Goal: Information Seeking & Learning: Check status

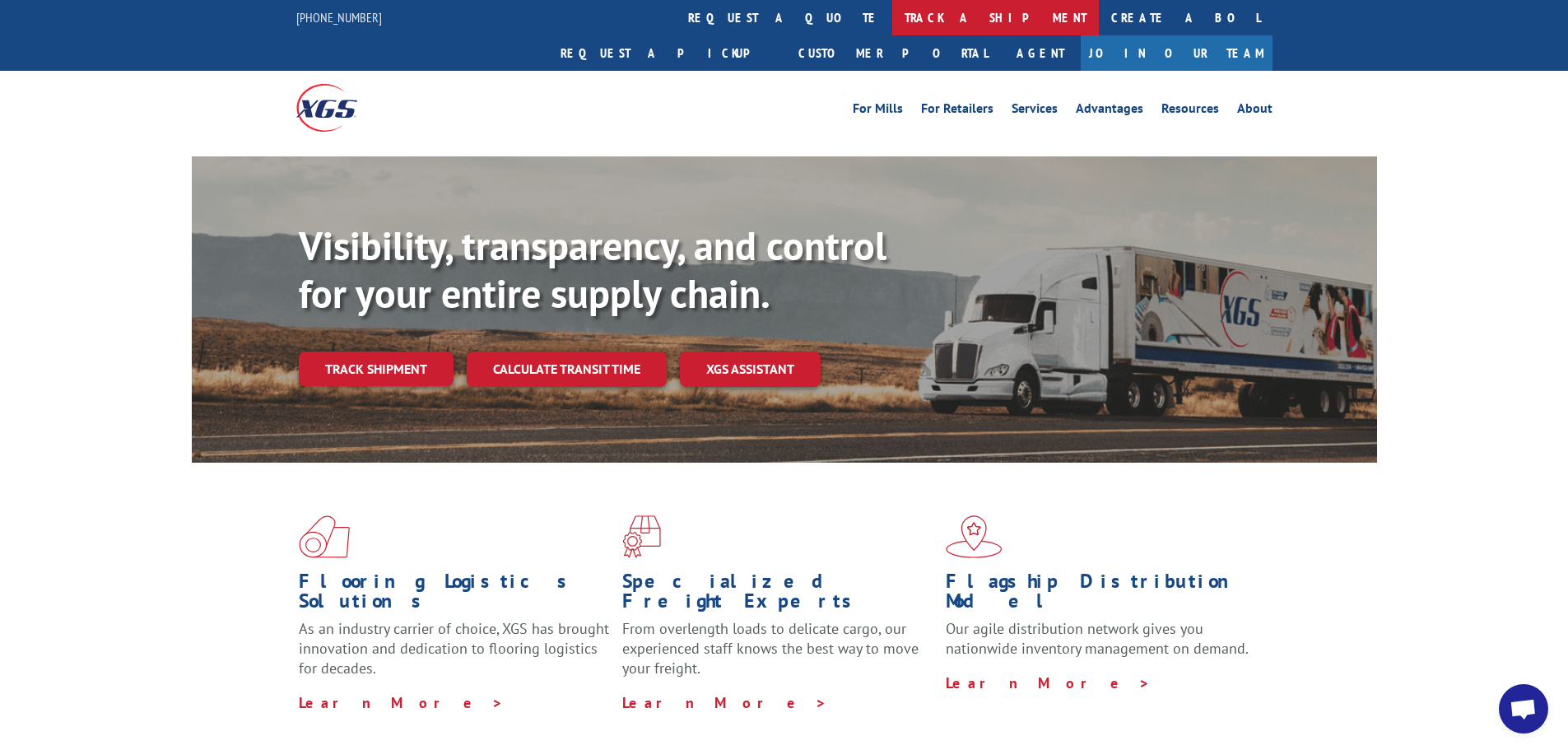
click at [892, 21] on link "track a shipment" at bounding box center [995, 18] width 207 height 36
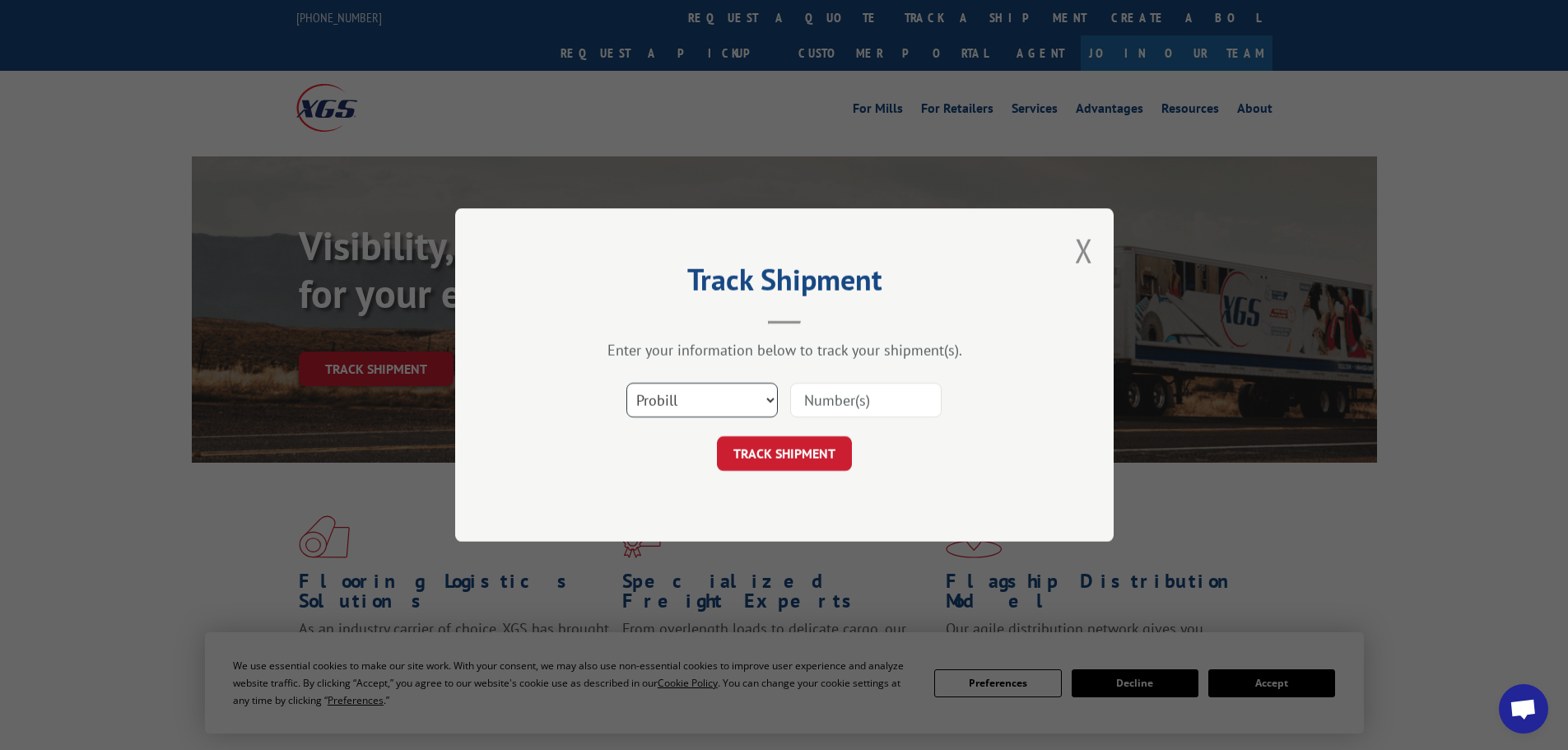
click at [746, 400] on select "Select category... Probill BOL PO" at bounding box center [702, 400] width 151 height 35
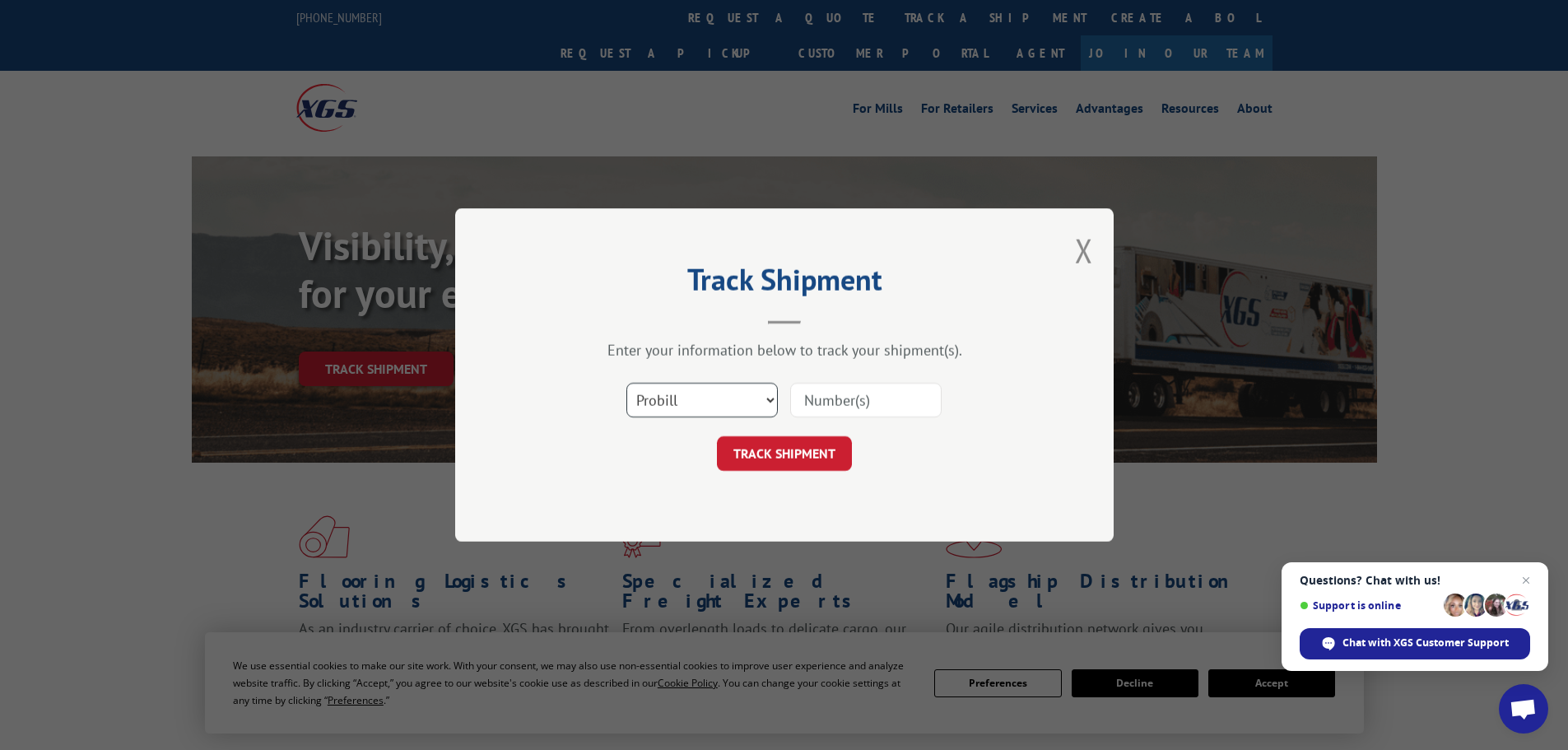
select select "bol"
click at [626, 383] on select "Select category... Probill BOL PO" at bounding box center [702, 400] width 151 height 35
click at [805, 396] on input at bounding box center [865, 400] width 151 height 35
paste input "17523562"
type input "17523562"
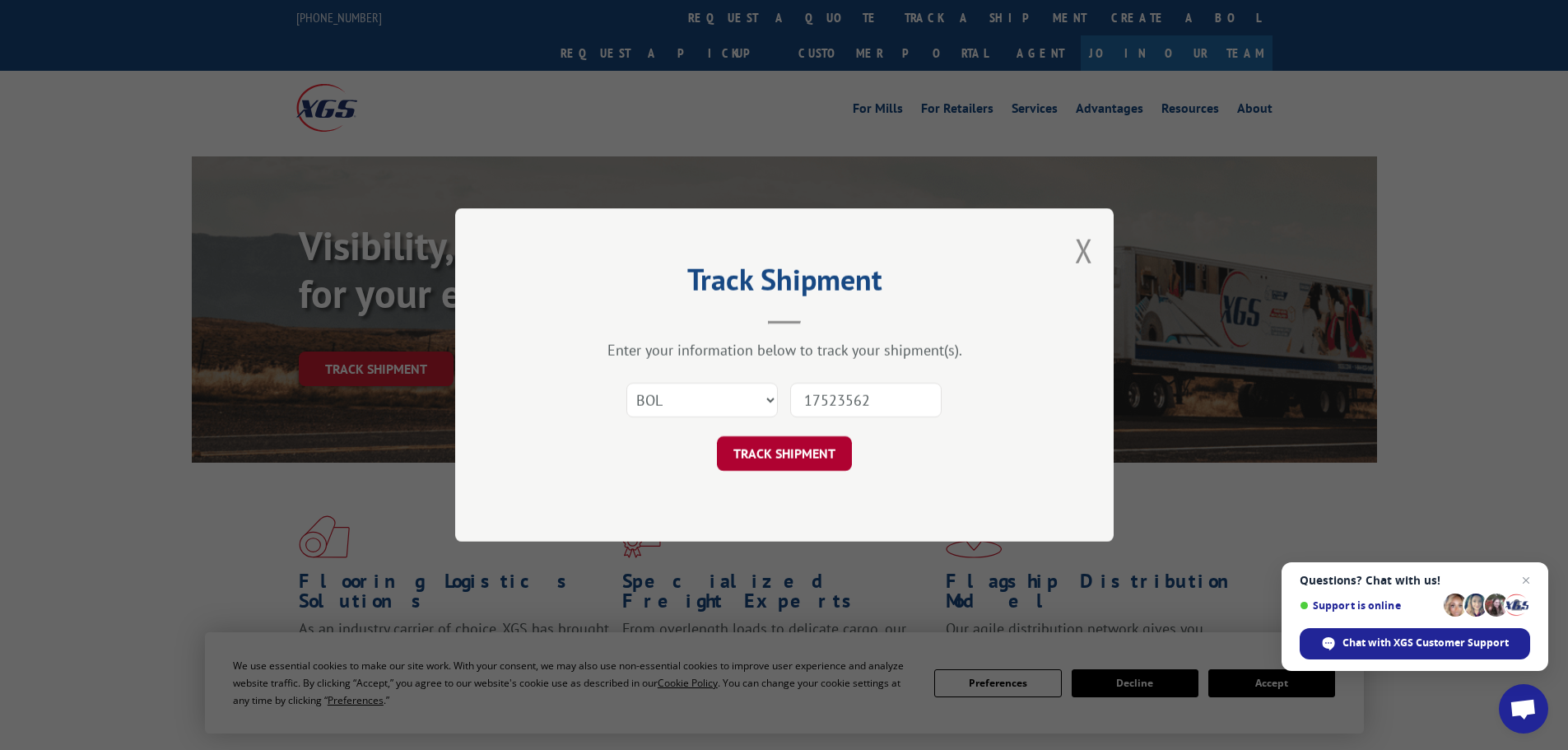
click at [789, 456] on button "TRACK SHIPMENT" at bounding box center [784, 453] width 135 height 35
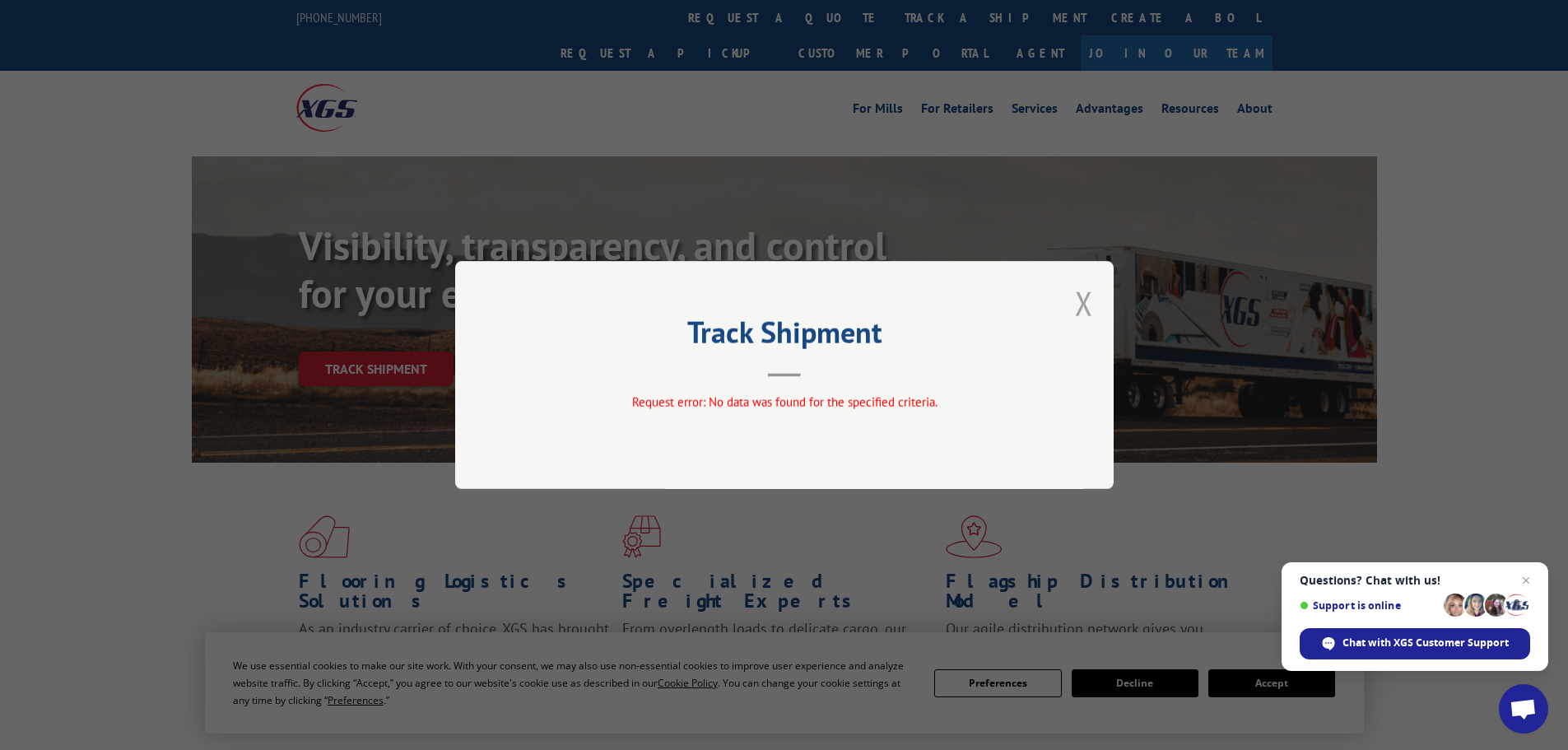
click at [1084, 310] on button "Close modal" at bounding box center [1084, 303] width 18 height 44
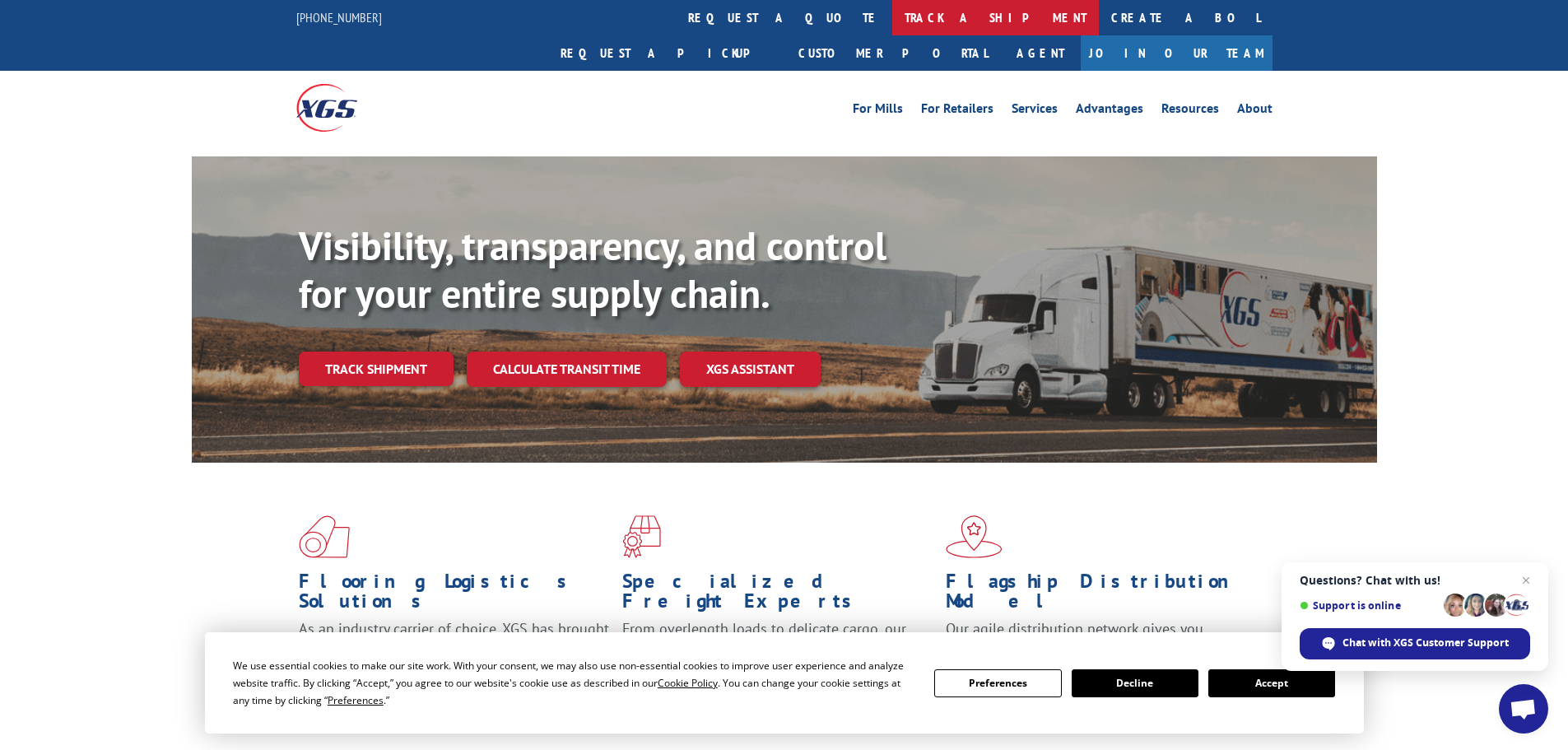
click at [892, 17] on link "track a shipment" at bounding box center [995, 18] width 207 height 36
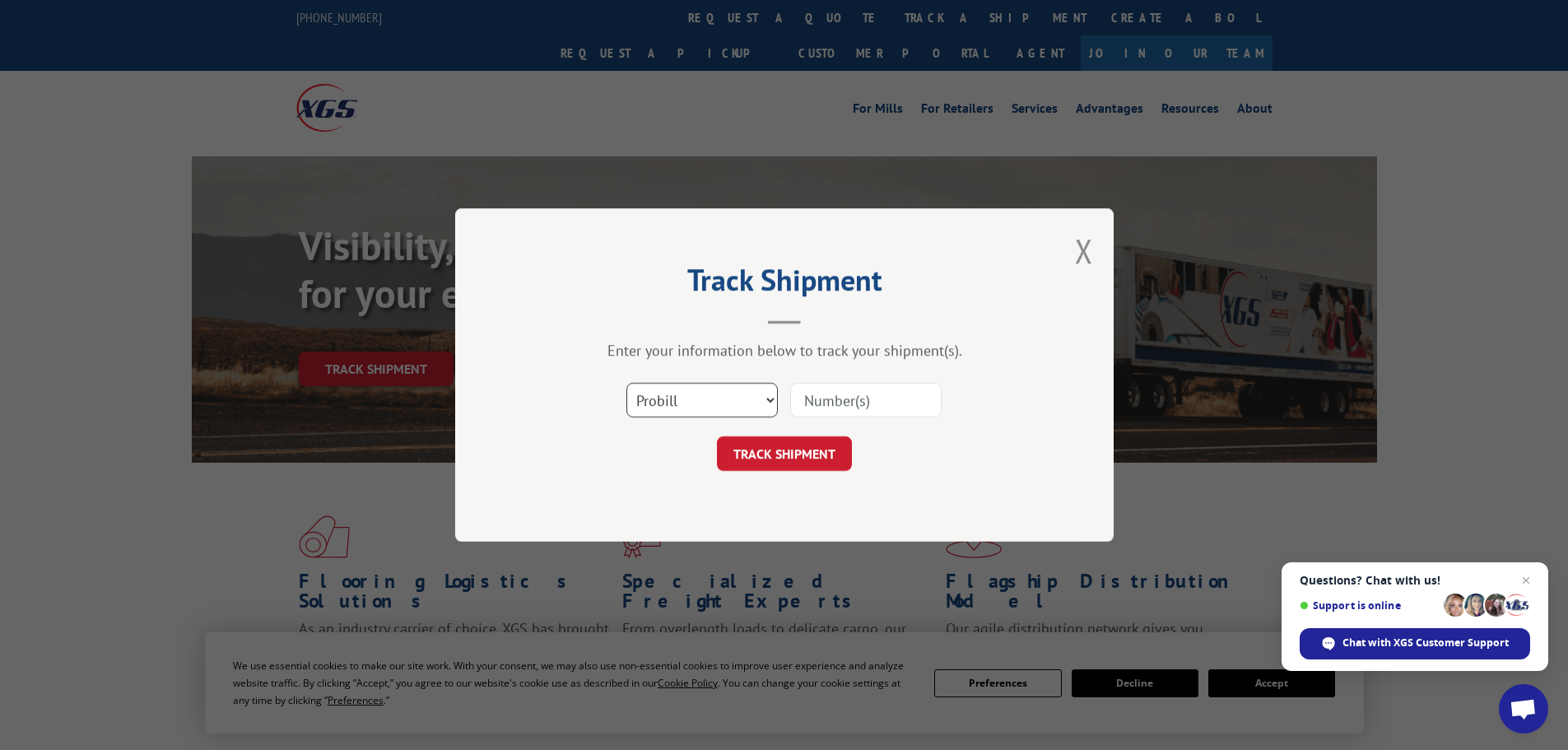
click at [694, 405] on select "Select category... Probill BOL PO" at bounding box center [702, 400] width 151 height 35
click at [805, 401] on input at bounding box center [865, 400] width 151 height 35
paste input "17523562"
type input "17523562"
click at [795, 467] on button "TRACK SHIPMENT" at bounding box center [784, 453] width 135 height 35
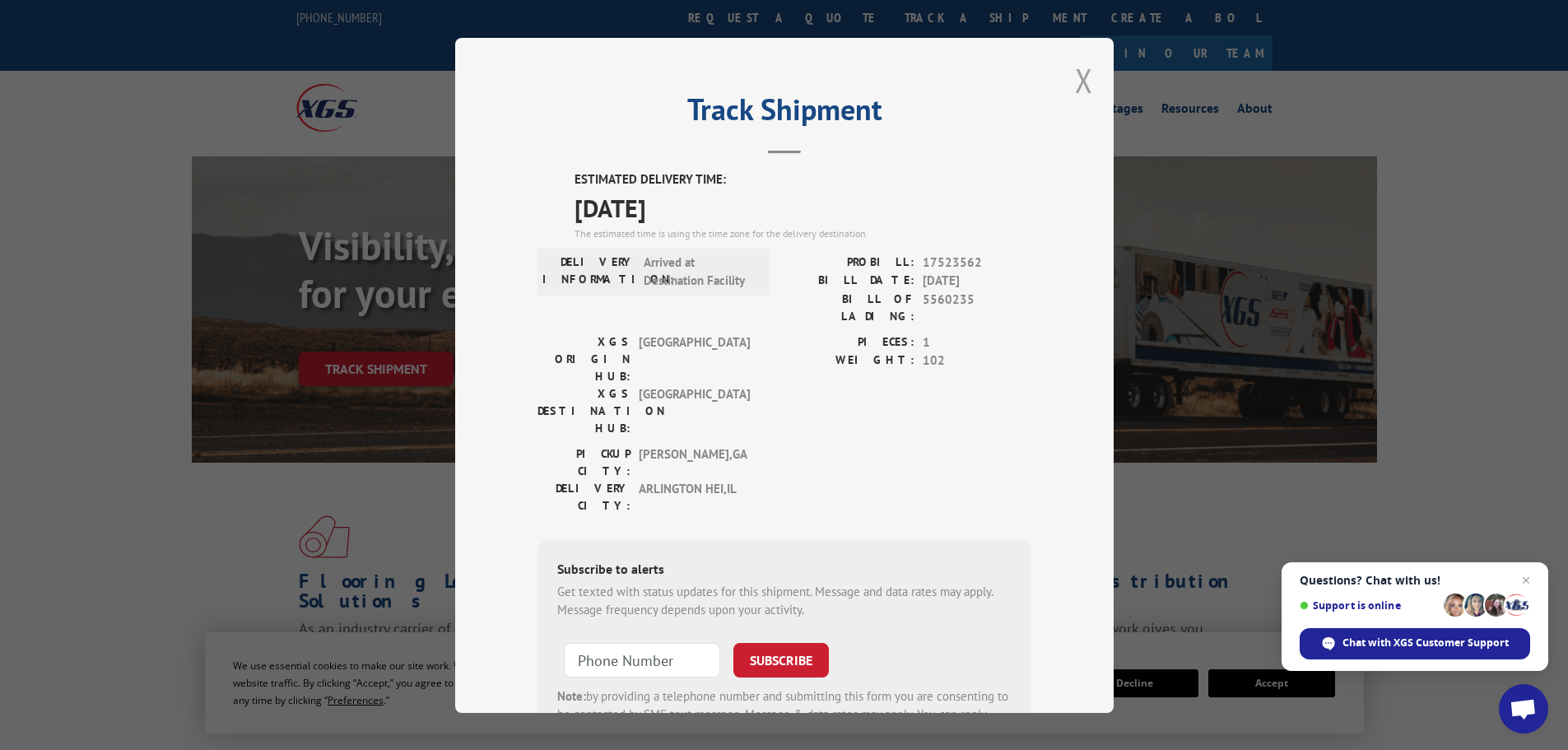
click at [1078, 78] on button "Close modal" at bounding box center [1084, 80] width 18 height 44
